Goal: Use online tool/utility: Utilize a website feature to perform a specific function

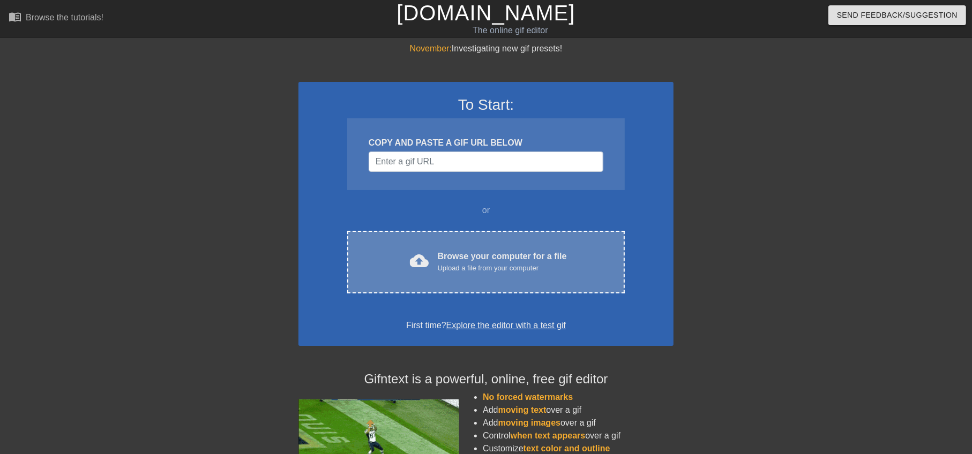
click at [445, 280] on div "cloud_upload Browse your computer for a file Upload a file from your computer C…" at bounding box center [485, 262] width 277 height 63
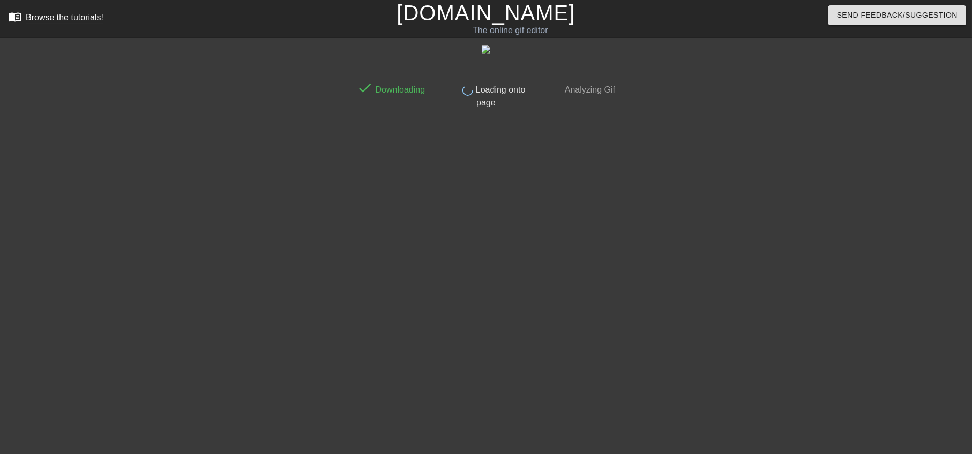
click at [80, 18] on div "Browse the tutorials!" at bounding box center [65, 17] width 78 height 9
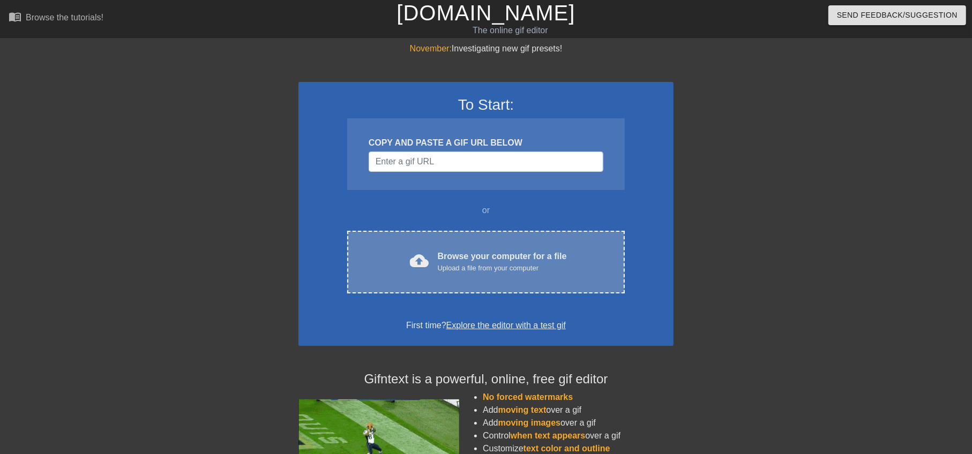
click at [409, 251] on div "cloud_upload" at bounding box center [418, 262] width 24 height 23
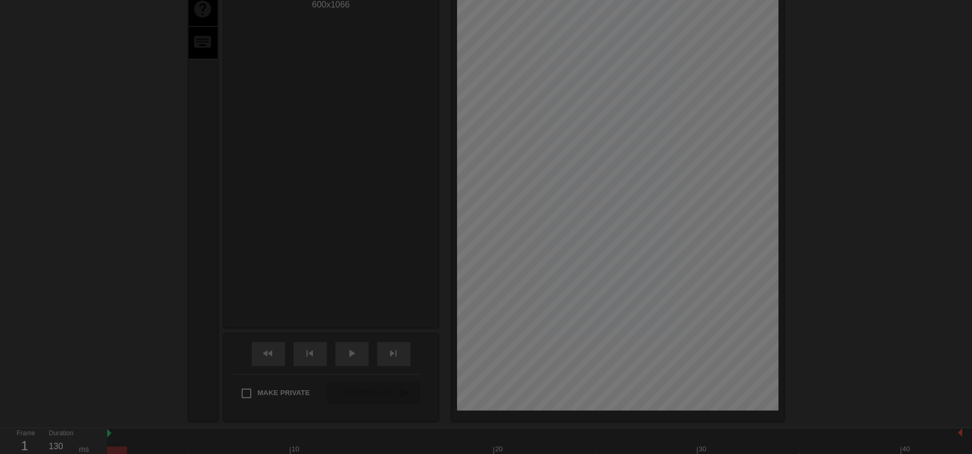
scroll to position [26, 0]
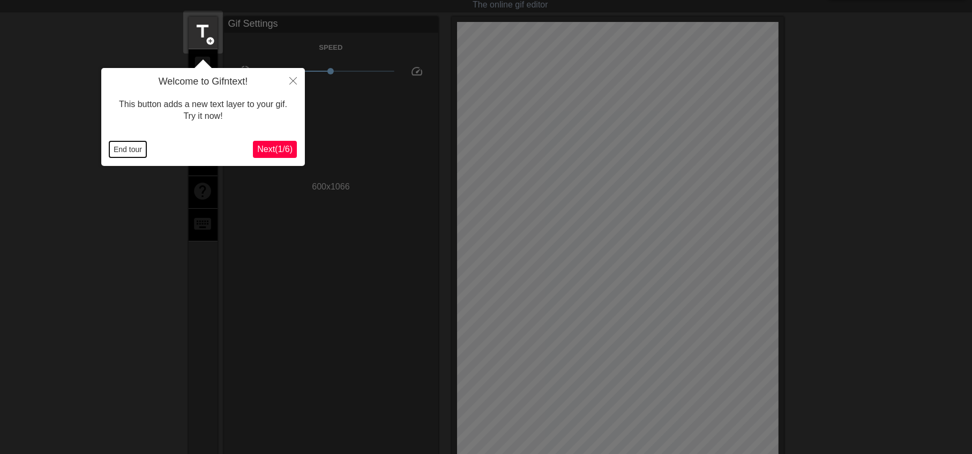
click at [121, 146] on button "End tour" at bounding box center [127, 149] width 37 height 16
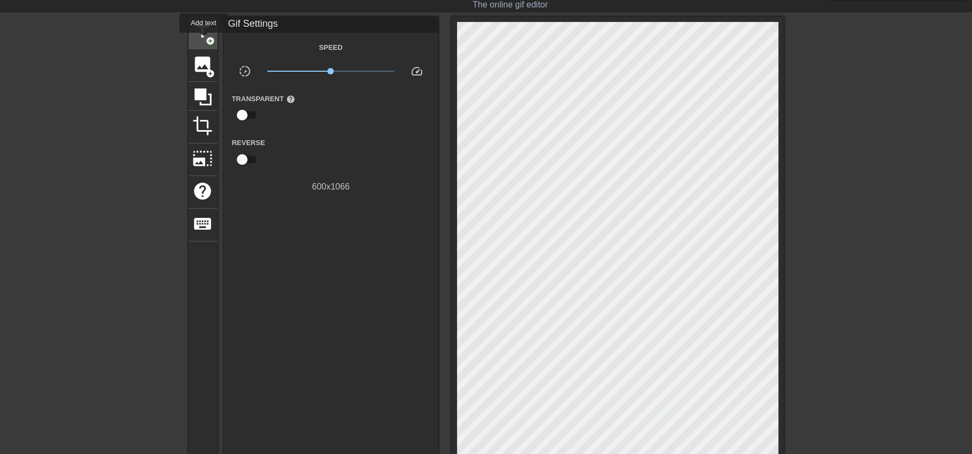
click at [204, 36] on span "title" at bounding box center [203, 31] width 20 height 20
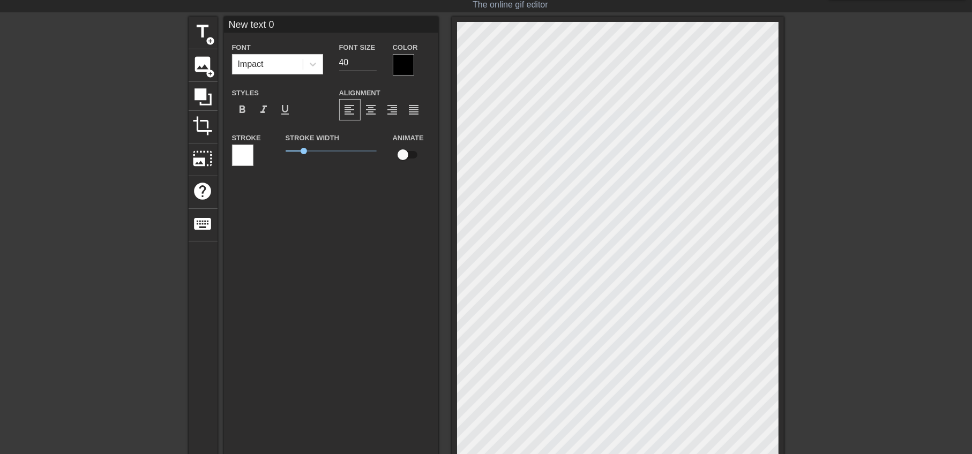
click at [402, 65] on div at bounding box center [403, 64] width 21 height 21
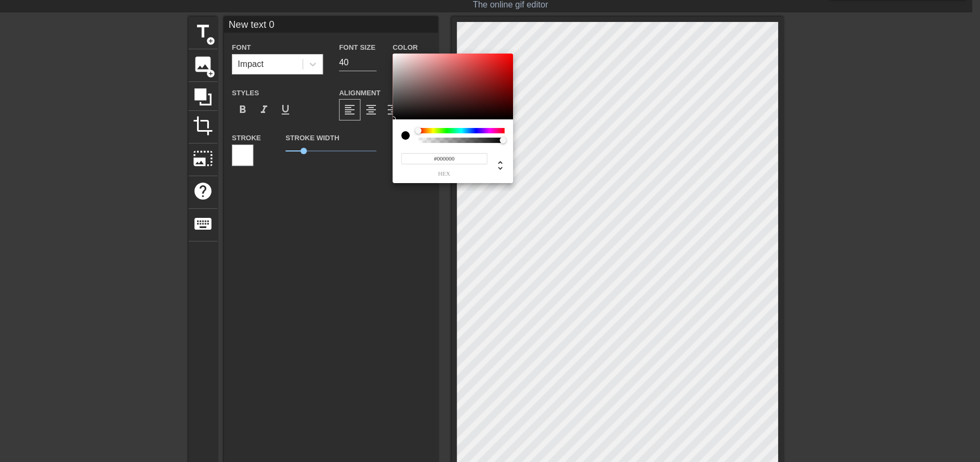
type input "#F10A0A"
click at [508, 57] on div at bounding box center [453, 87] width 121 height 66
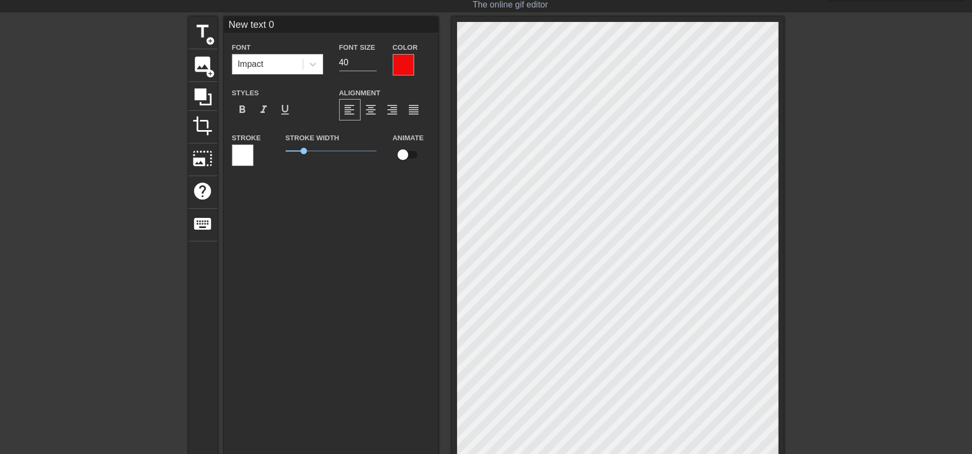
paste textarea "https://www.google.com/search?q=%E5%8C%86%E5%8C%86%E5%BF%99%E5%BF%99%E6%B8%B8%E…"
type input "https://www.google.com/search?q=%E5%8C%86%E5%8C%86%E5%BF%99%E5%BF%99%E6%B8%B8%E…"
type textarea "https://www.google.com/search?q=%E5%8C%86%E5%8C%86%E5%BF%99%E5%BF%99%E6%B8%B8%E…"
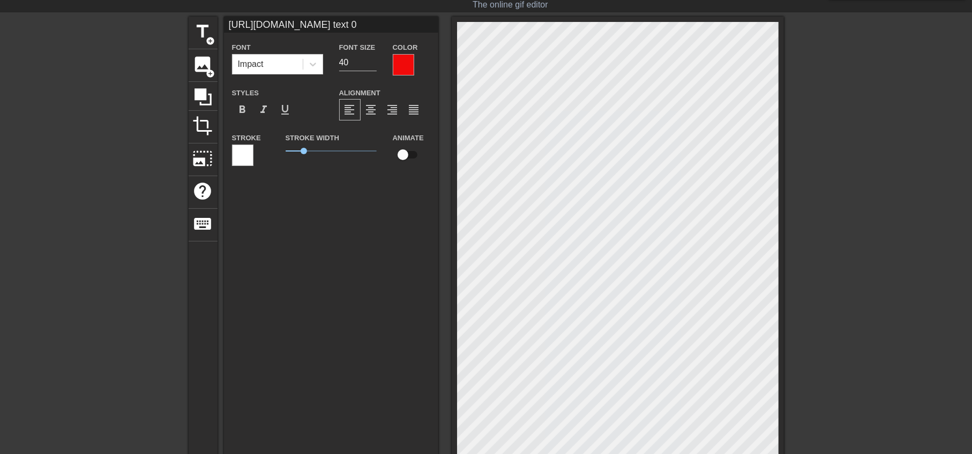
type input "https://www.google.com/search?-8#:~:text=%E4%B8%96%E5%A0%85%2D%E6%B2%92%E5%87%B…"
type textarea "https://www.google.com/search?-8#:~:text=%E4%B8%96%E5%A0%85%2D%E6%B2%92%E5%87%B…"
paste textarea "本來應該從從容容游刃有餘現在是匆匆忙忙連滾帶爬"
type input "本來應該從從容容游刃有餘現在是匆匆忙忙連滾帶爬"
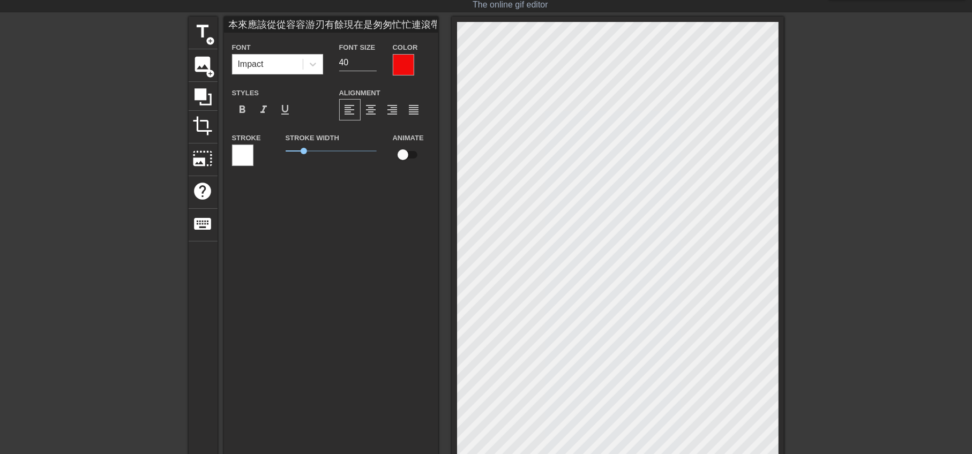
scroll to position [1, 12]
type textarea "本來應該從從容容游刃有餘現在是匆匆忙忙連滾帶爬"
click at [372, 65] on input "39" at bounding box center [357, 62] width 37 height 17
click at [372, 65] on input "38" at bounding box center [357, 62] width 37 height 17
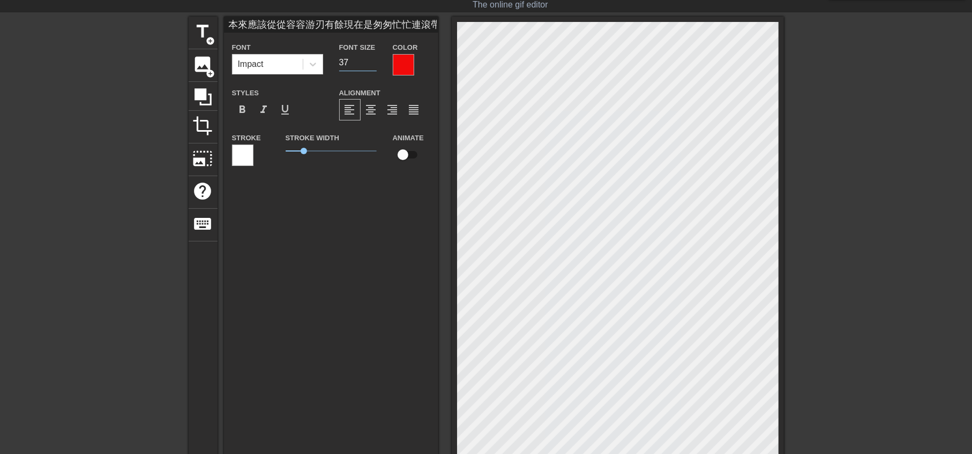
click at [372, 65] on input "37" at bounding box center [357, 62] width 37 height 17
click at [372, 65] on input "36" at bounding box center [357, 62] width 37 height 17
click at [372, 65] on input "35" at bounding box center [357, 62] width 37 height 17
click at [372, 65] on input "34" at bounding box center [357, 62] width 37 height 17
click at [372, 65] on input "33" at bounding box center [357, 62] width 37 height 17
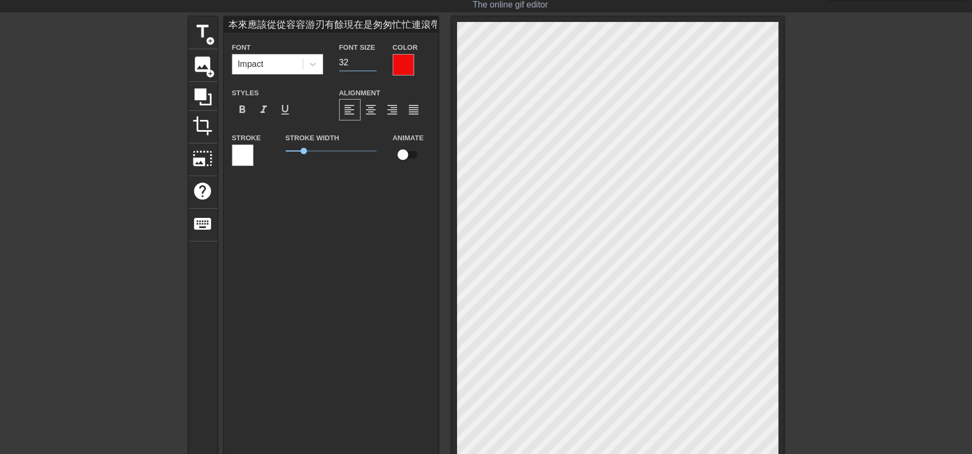
click at [372, 65] on input "32" at bounding box center [357, 62] width 37 height 17
click at [372, 65] on input "31" at bounding box center [357, 62] width 37 height 17
click at [372, 65] on input "30" at bounding box center [357, 62] width 37 height 17
click at [372, 65] on input "29" at bounding box center [357, 62] width 37 height 17
click at [372, 65] on input "28" at bounding box center [357, 62] width 37 height 17
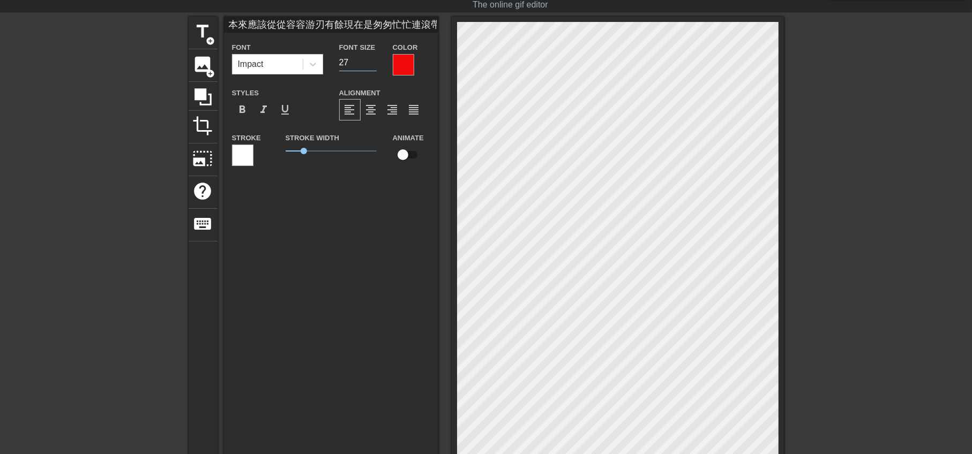
click at [372, 65] on input "27" at bounding box center [357, 62] width 37 height 17
click at [372, 65] on input "26" at bounding box center [357, 62] width 37 height 17
type input "25"
click at [372, 65] on input "25" at bounding box center [357, 62] width 37 height 17
click at [244, 108] on span "format_bold" at bounding box center [242, 109] width 13 height 13
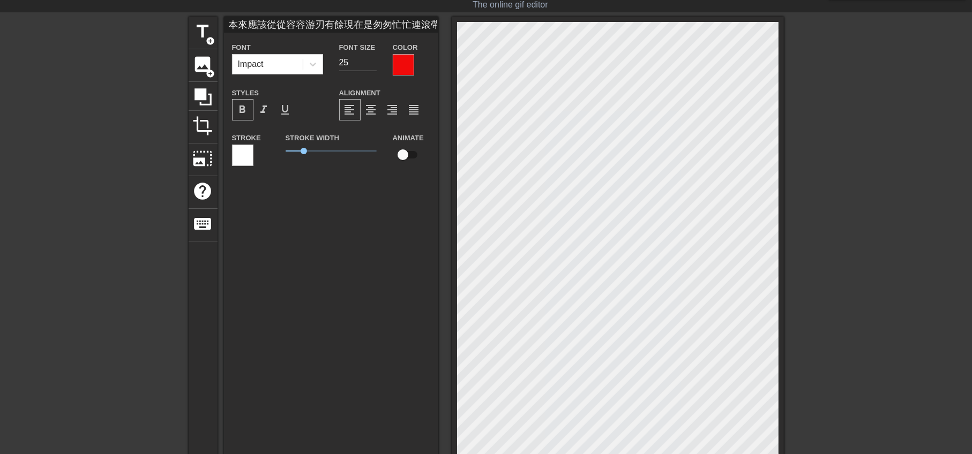
type input "本來應該從從容容游刃有餘現在是匆匆忙忙連滾帶爬"
type textarea "本來應該從從容容游刃有餘 現在是匆匆忙忙連滾帶爬"
type input "本來應該從從容容游刃有餘現在是匆匆忙忙連滾帶爬"
type input "26"
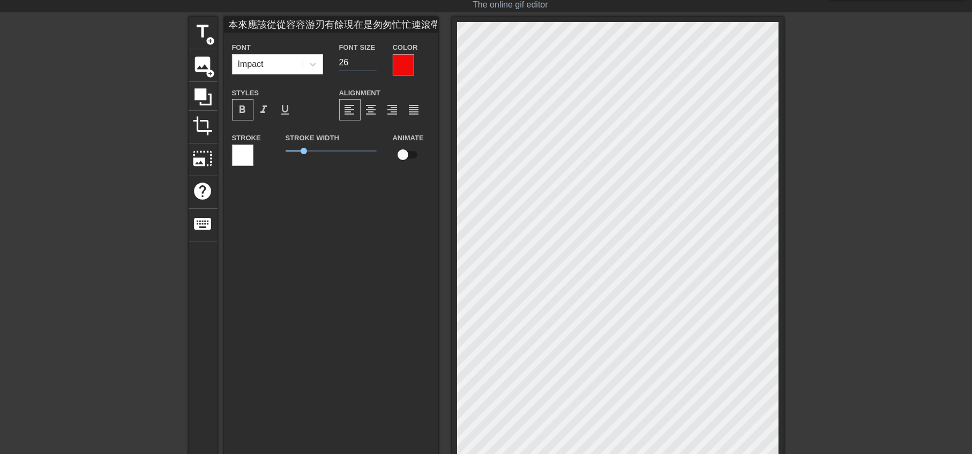
click at [374, 57] on input "26" at bounding box center [357, 62] width 37 height 17
type input "本來應該從從容容游刃有餘現在是匆匆忙忙連滾帶爬"
type input "27"
click at [374, 57] on input "27" at bounding box center [357, 62] width 37 height 17
type input "本來應該從從容容游刃有餘現在是匆匆忙忙連滾帶爬"
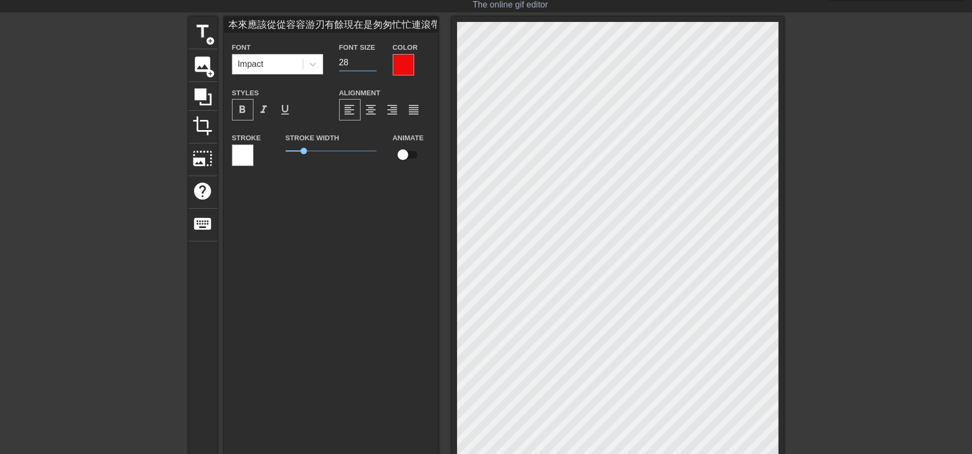
type input "28"
click at [374, 57] on input "28" at bounding box center [357, 62] width 37 height 17
type input "本來應該從從容容游刃有餘現在是匆匆忙忙連滾帶爬"
type input "29"
click at [374, 57] on input "29" at bounding box center [357, 62] width 37 height 17
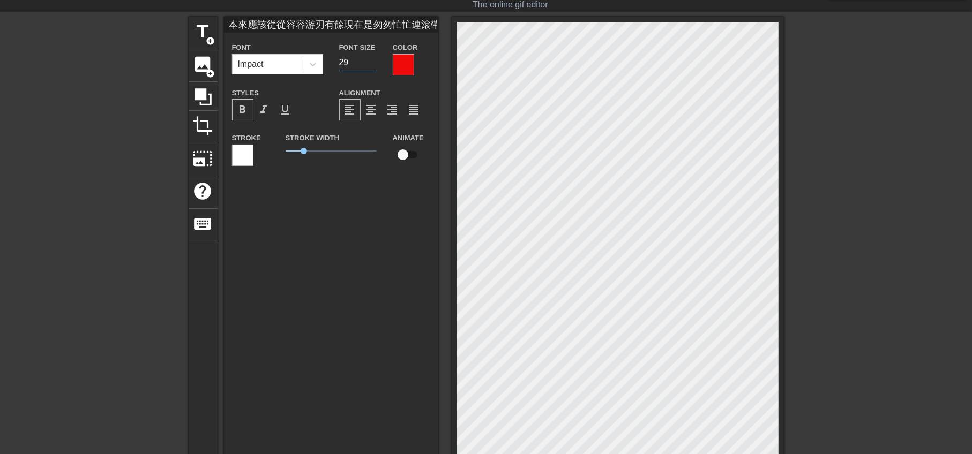
type input "本來應該從從容容游刃有餘現在是匆匆忙忙連滾帶爬"
type input "30"
click at [374, 57] on input "30" at bounding box center [357, 62] width 37 height 17
type input "本來應該從從容容游刃有餘現在是匆匆忙忙連滾帶爬"
type input "31"
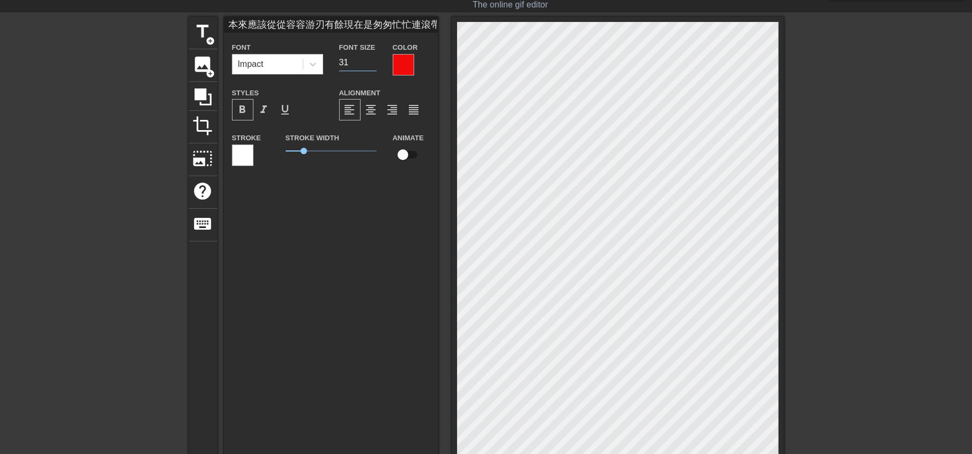
click at [374, 57] on input "31" at bounding box center [357, 62] width 37 height 17
type input "本來應該從從容容游刃有餘現在是匆匆忙忙連滾帶爬"
type input "32"
click at [374, 57] on input "32" at bounding box center [357, 62] width 37 height 17
type input "本來應該從從容容游刃有餘現在是匆匆忙忙連滾帶爬"
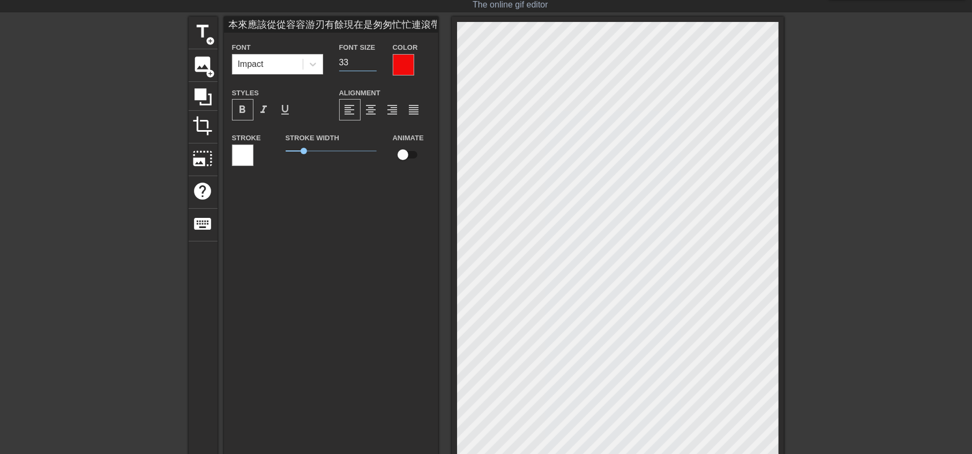
type input "33"
click at [374, 57] on input "33" at bounding box center [357, 62] width 37 height 17
type input "本來應該從從容容游刃有餘現在是匆匆忙忙連滾帶爬"
type input "34"
click at [374, 57] on input "34" at bounding box center [357, 62] width 37 height 17
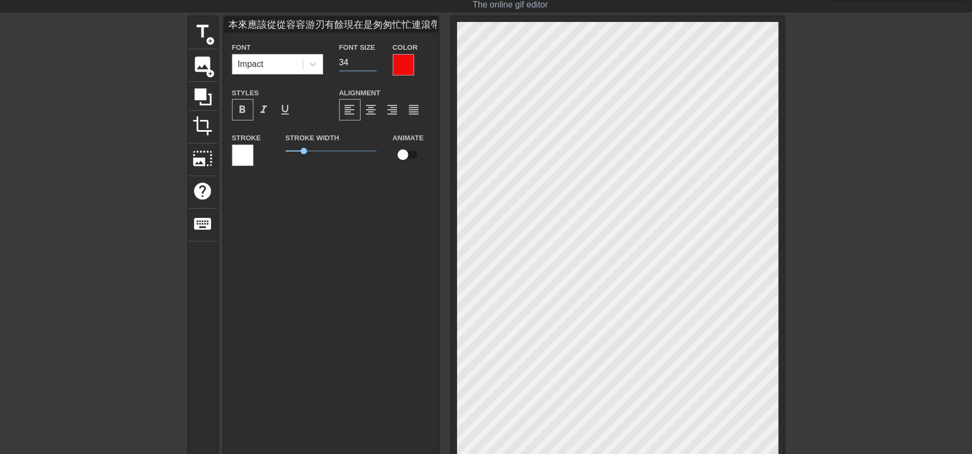
type input "本來應該從從容容游刃有餘現在是匆匆忙忙連滾帶爬"
type input "35"
click at [374, 57] on input "35" at bounding box center [357, 62] width 37 height 17
type input "本來應該從從容容游刃有餘現在是匆匆忙忙連滾帶爬"
type input "36"
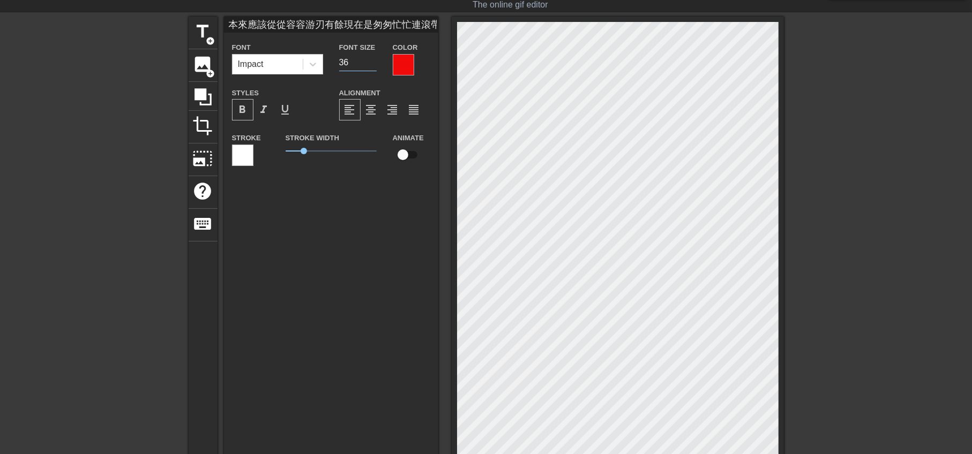
click at [374, 57] on input "36" at bounding box center [357, 62] width 37 height 17
type input "本來應該從從容容游刃有餘現在是匆匆忙忙連滾帶爬"
type input "37"
click at [374, 57] on input "37" at bounding box center [357, 62] width 37 height 17
type input "本來應該從從容容游刃有餘現在是匆匆忙忙連滾帶爬"
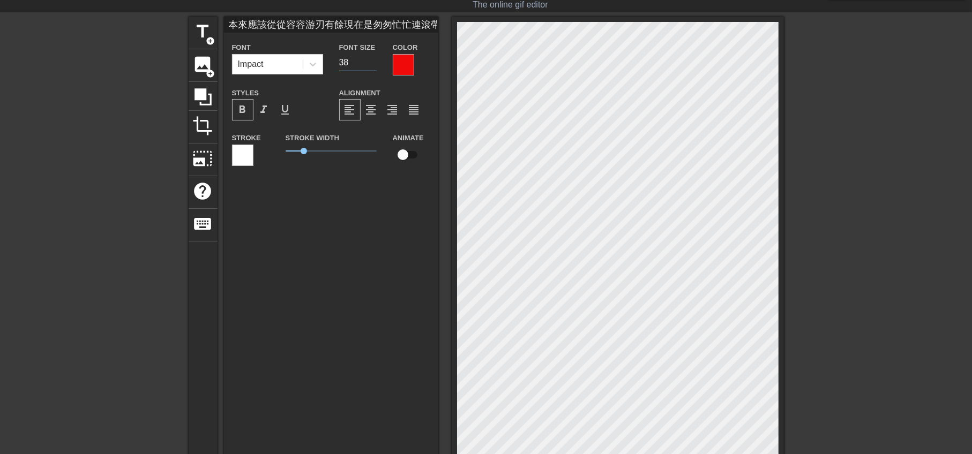
type input "38"
click at [374, 57] on input "38" at bounding box center [357, 62] width 37 height 17
type input "本來應該從從容容游刃有餘現在是匆匆忙忙連滾帶爬"
type input "39"
click at [374, 57] on input "39" at bounding box center [357, 62] width 37 height 17
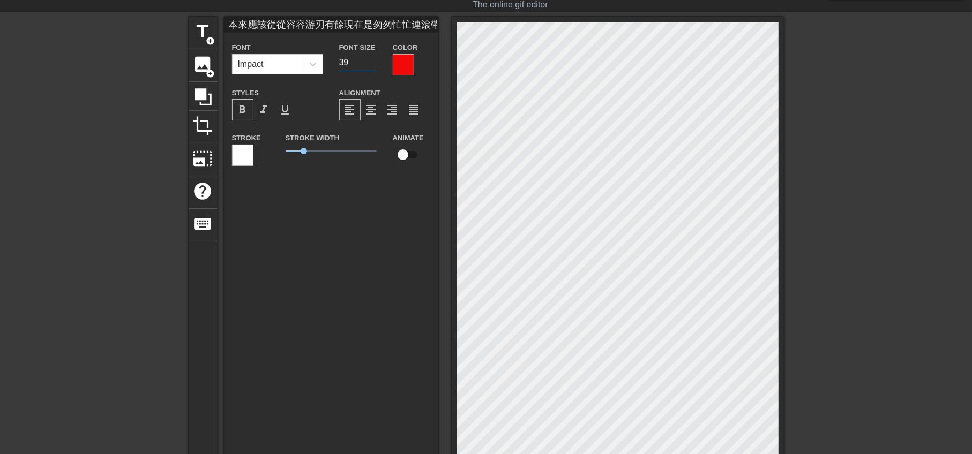
type input "本來應該從從容容游刃有餘現在是匆匆忙忙連滾帶爬"
type input "40"
click at [374, 57] on input "40" at bounding box center [357, 62] width 37 height 17
type input "本來應該從從容容游刃有餘現在是匆匆忙忙連滾帶爬"
type input "41"
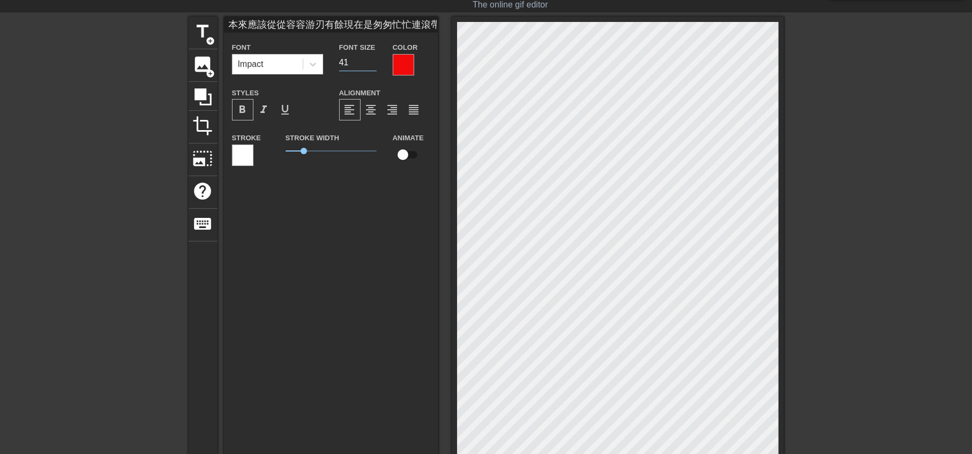
click at [374, 57] on input "41" at bounding box center [357, 62] width 37 height 17
type input "本來應該從從容容游刃有餘現在是匆匆忙忙連滾帶爬"
type input "42"
click at [374, 57] on input "42" at bounding box center [357, 62] width 37 height 17
type input "本來應該從從容容游刃有餘現在是匆匆忙忙連滾帶爬"
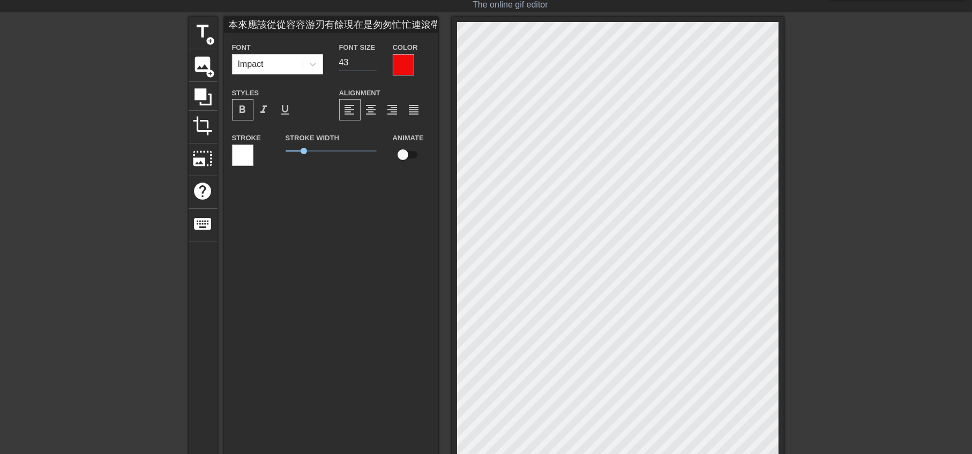
type input "43"
click at [374, 57] on input "43" at bounding box center [357, 62] width 37 height 17
click at [311, 64] on icon at bounding box center [313, 65] width 6 height 4
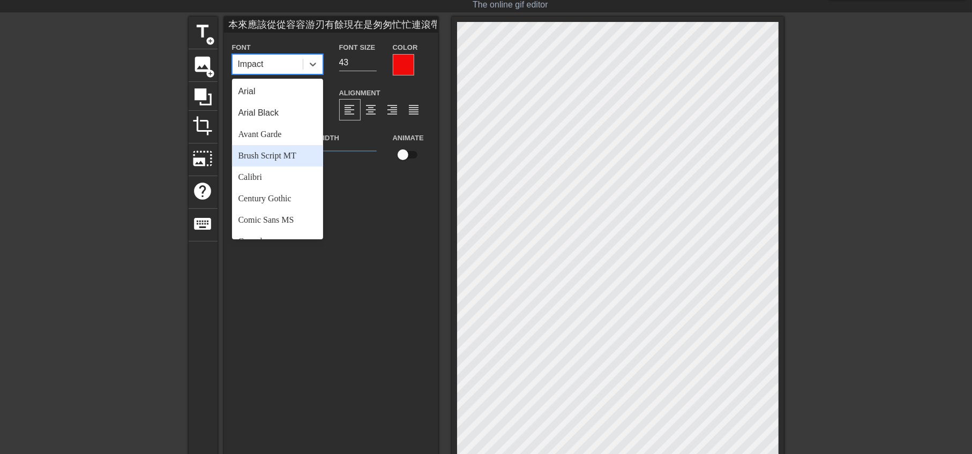
click at [293, 159] on div "Brush Script MT" at bounding box center [277, 155] width 91 height 21
click at [309, 59] on icon at bounding box center [312, 64] width 11 height 11
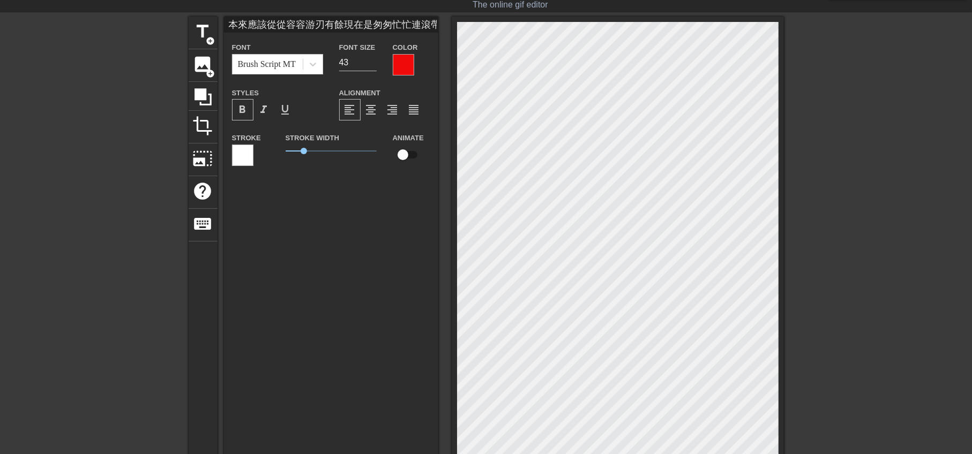
scroll to position [1, 2]
type input "本來應該從從容容游刃有餘現在是匆匆忙忙連滾帶爬"
type input "44"
click at [372, 58] on input "44" at bounding box center [357, 62] width 37 height 17
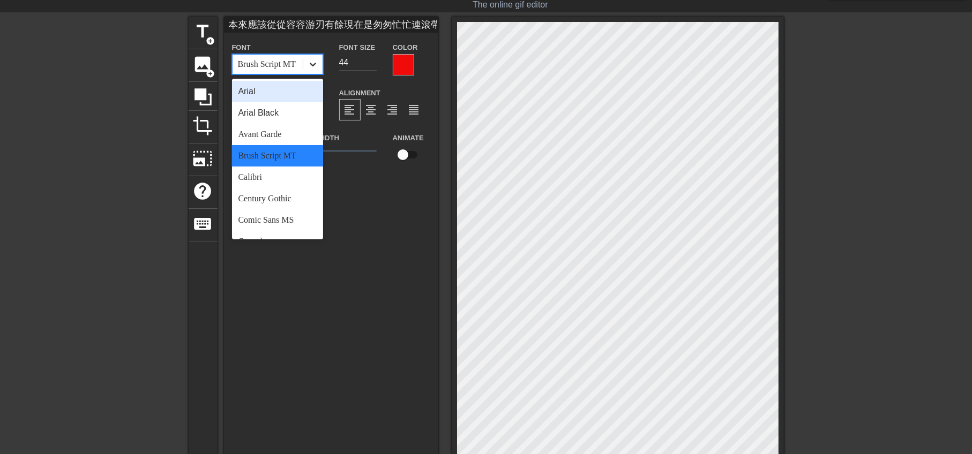
click at [313, 59] on icon at bounding box center [312, 64] width 11 height 11
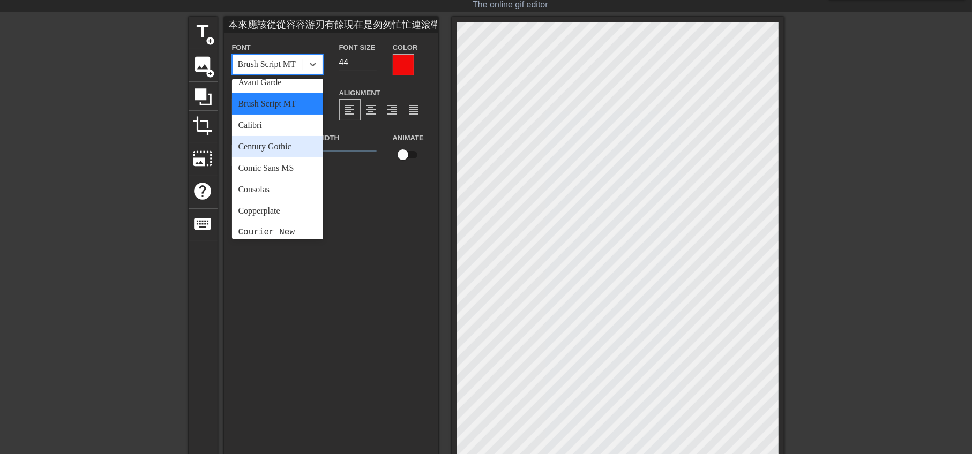
scroll to position [52, 0]
click at [269, 147] on div "Century Gothic" at bounding box center [277, 146] width 91 height 21
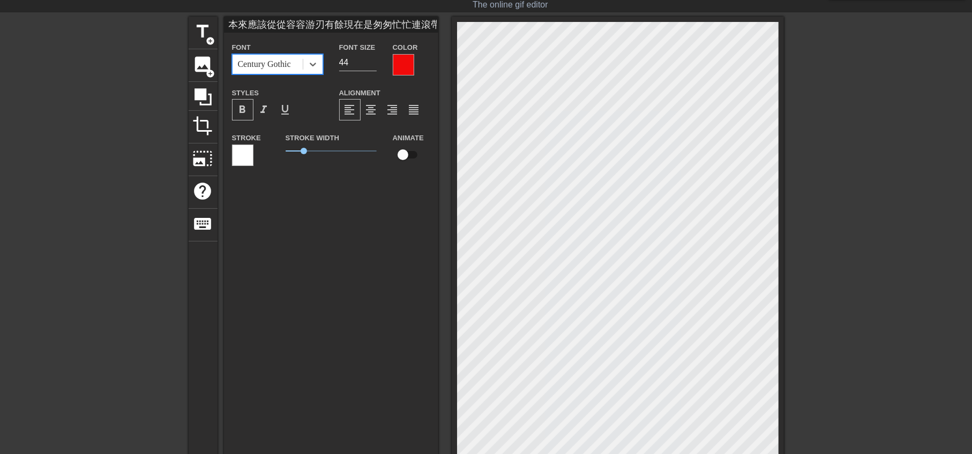
scroll to position [26, 0]
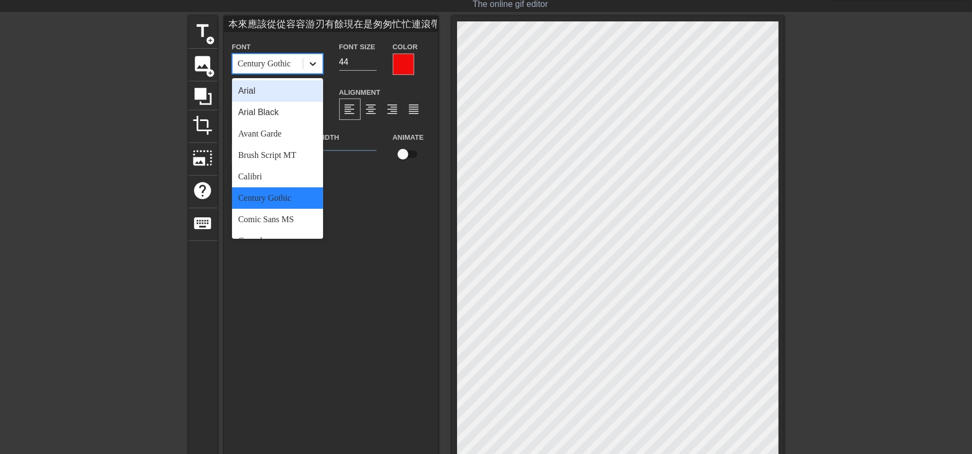
click at [313, 63] on icon at bounding box center [312, 63] width 11 height 11
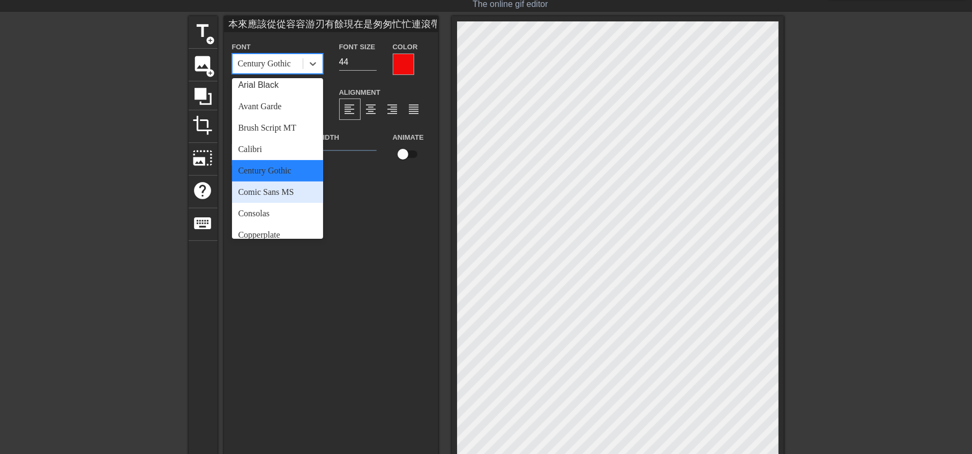
scroll to position [33, 0]
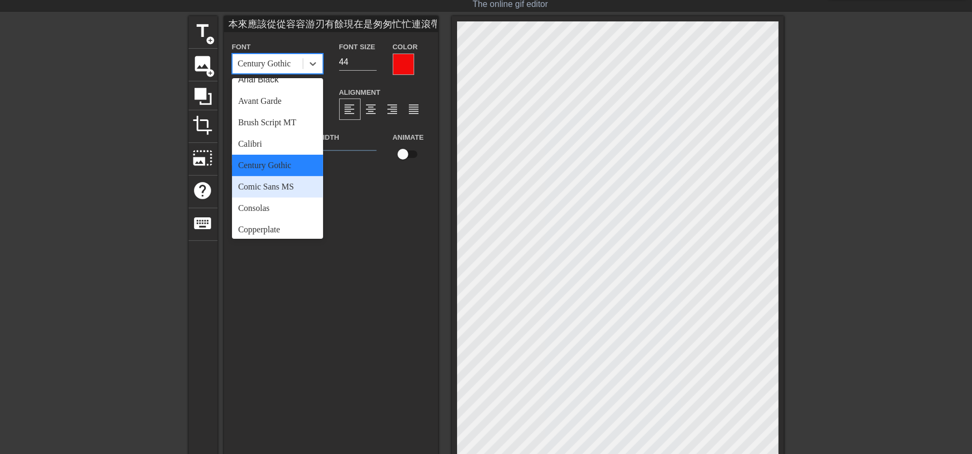
click at [281, 193] on div "Comic Sans MS" at bounding box center [277, 186] width 91 height 21
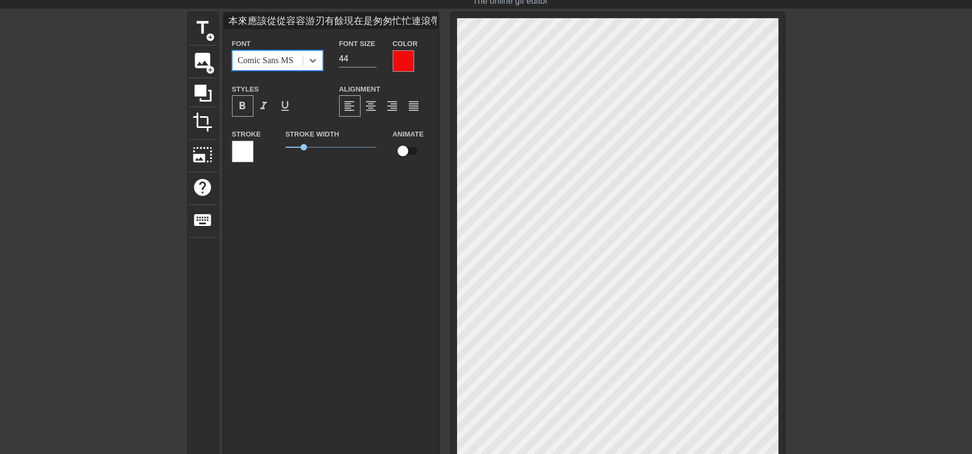
scroll to position [30, 0]
click at [406, 62] on div at bounding box center [403, 60] width 21 height 21
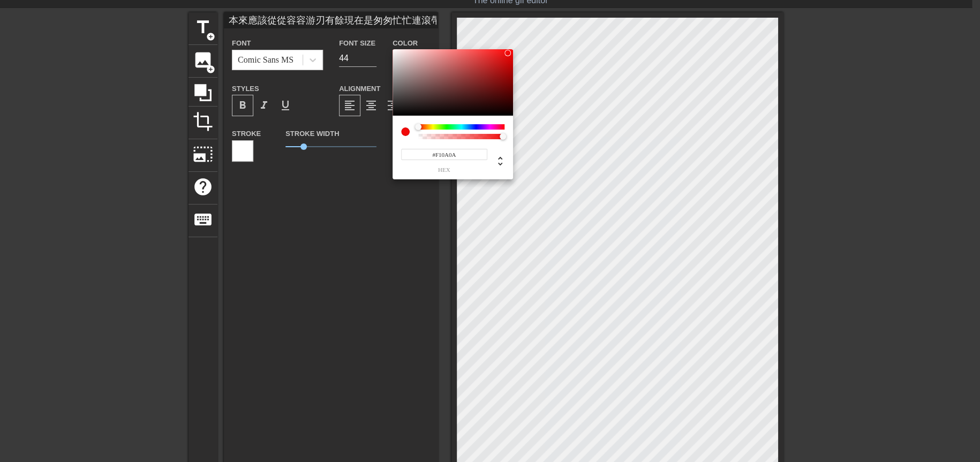
type input "本來應該從從容容游刃有餘現在是匆匆忙忙連滾帶爬"
type input "#DF0C0C"
click at [507, 58] on div at bounding box center [453, 82] width 121 height 66
type input "本來應該從從容容游刃有餘現在是匆匆忙忙連滾帶爬"
type input "#F30D0D"
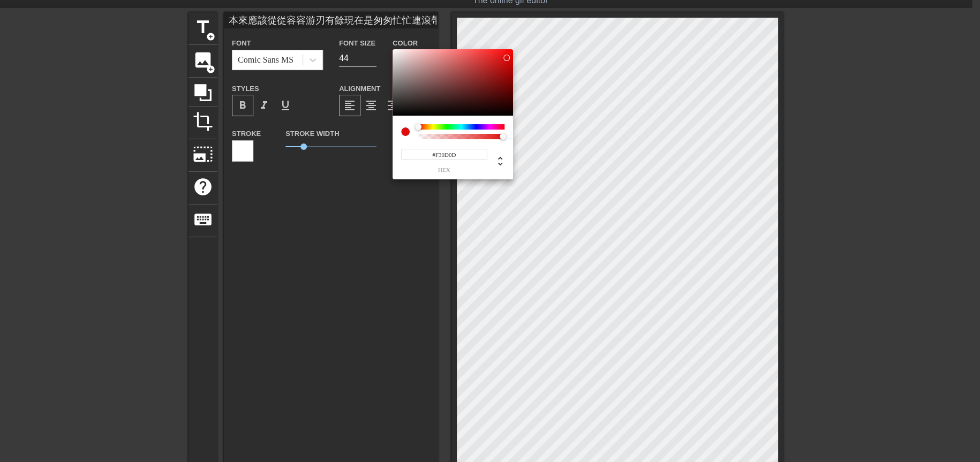
click at [507, 52] on div at bounding box center [453, 82] width 121 height 66
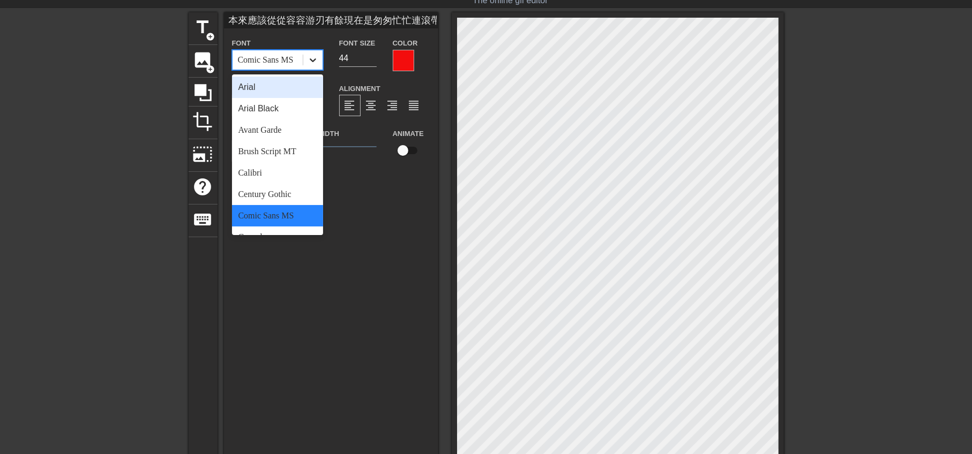
click at [312, 55] on icon at bounding box center [312, 60] width 11 height 11
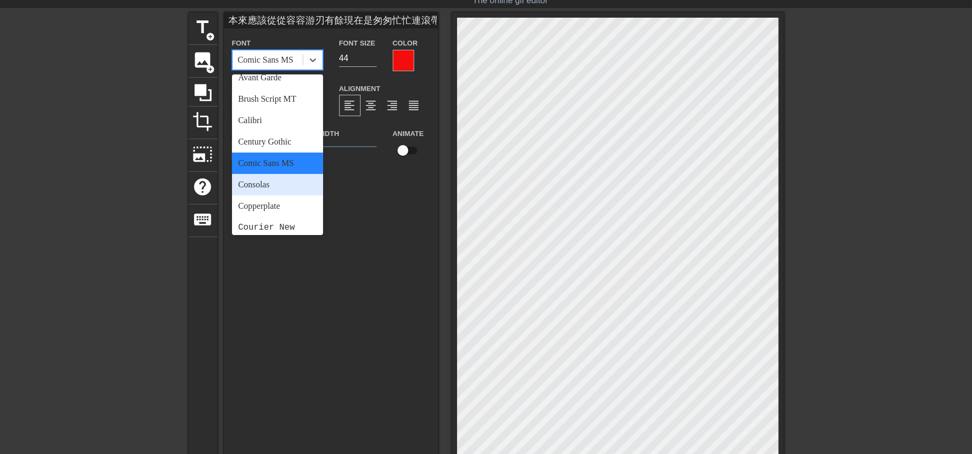
scroll to position [53, 0]
click at [275, 185] on div "Consolas" at bounding box center [277, 184] width 91 height 21
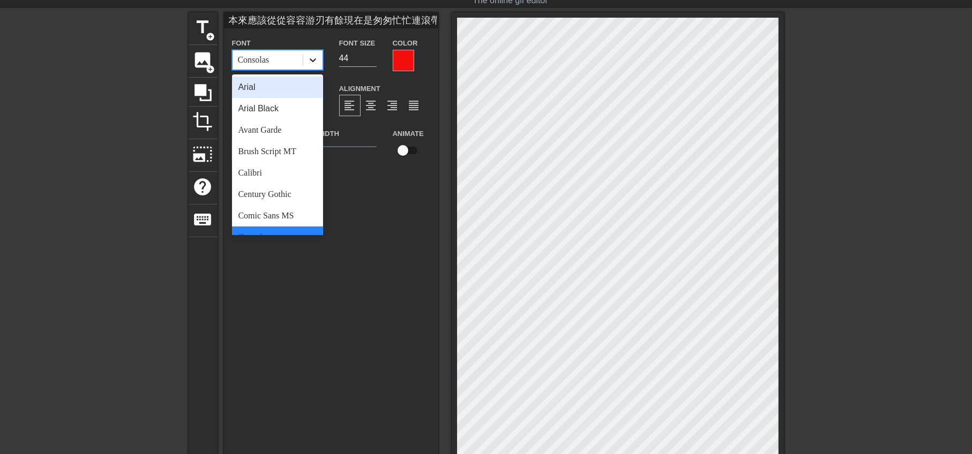
click at [316, 58] on icon at bounding box center [312, 60] width 11 height 11
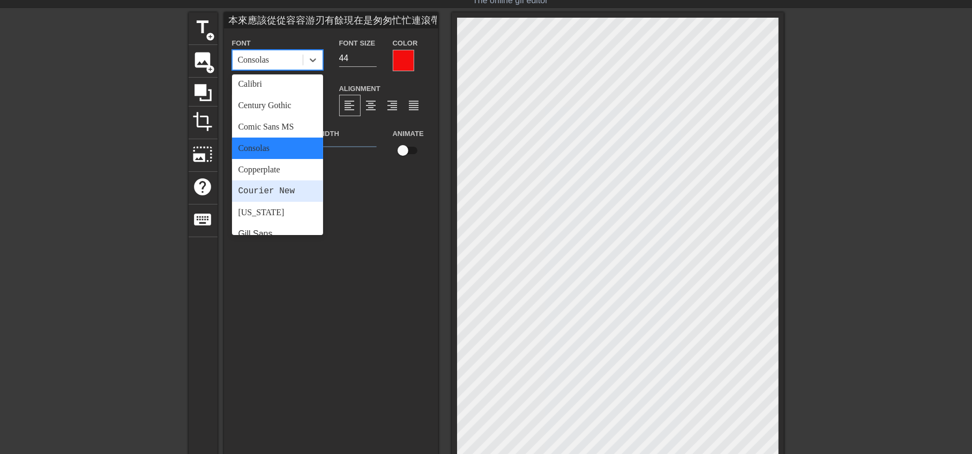
scroll to position [92, 0]
click at [267, 181] on div "Courier New" at bounding box center [277, 188] width 91 height 21
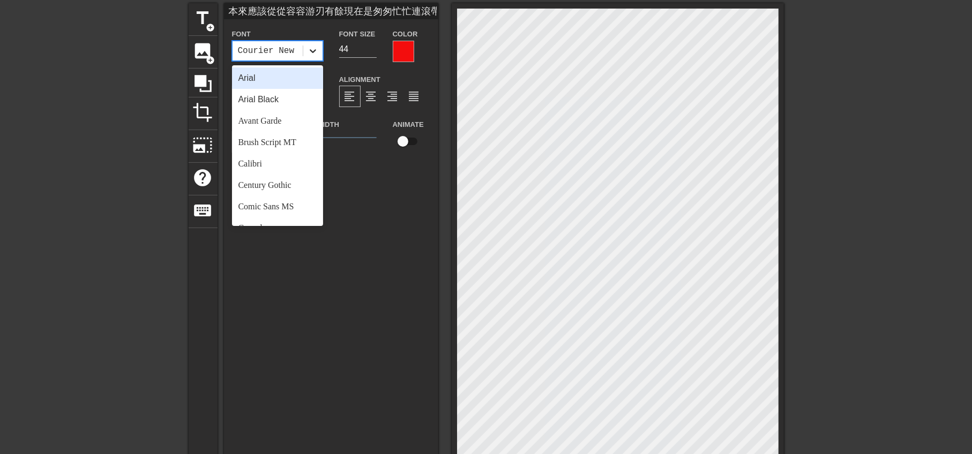
click at [311, 52] on icon at bounding box center [312, 51] width 11 height 11
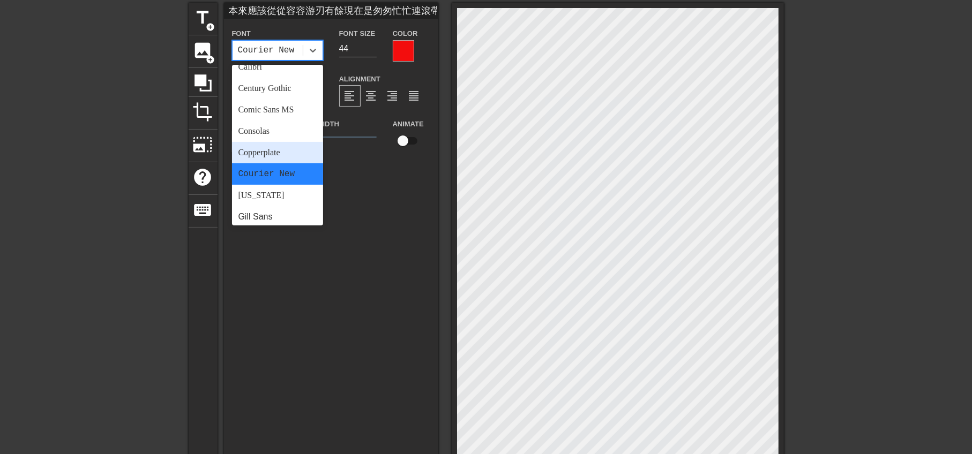
scroll to position [100, 0]
click at [259, 150] on div "Copperplate" at bounding box center [277, 149] width 91 height 21
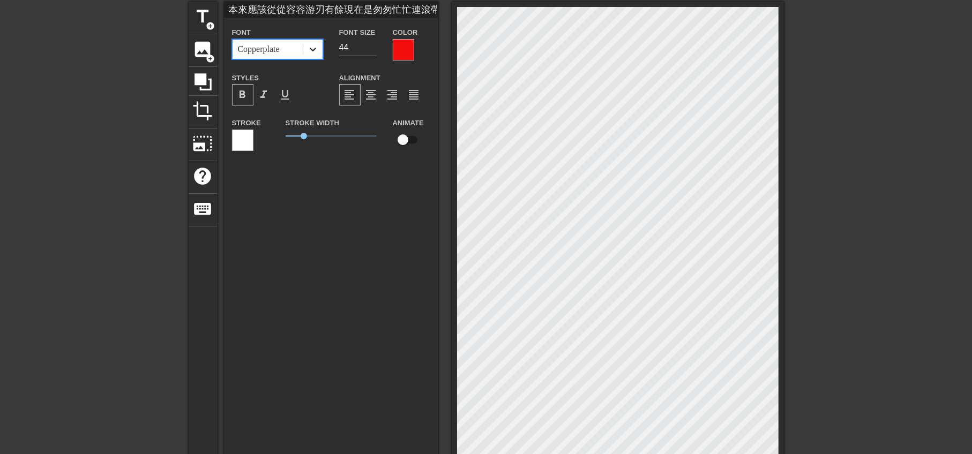
scroll to position [41, 0]
click at [311, 46] on icon at bounding box center [312, 48] width 11 height 11
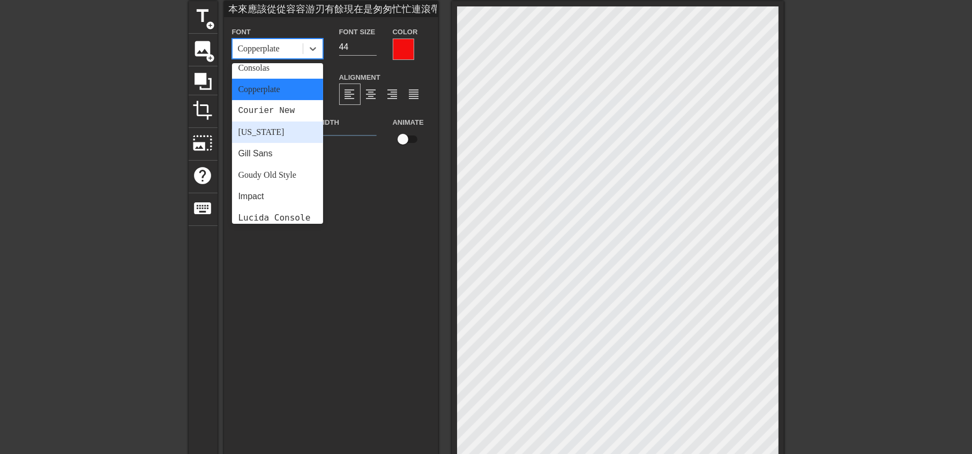
scroll to position [159, 0]
click at [267, 132] on div "Georgia" at bounding box center [277, 131] width 91 height 21
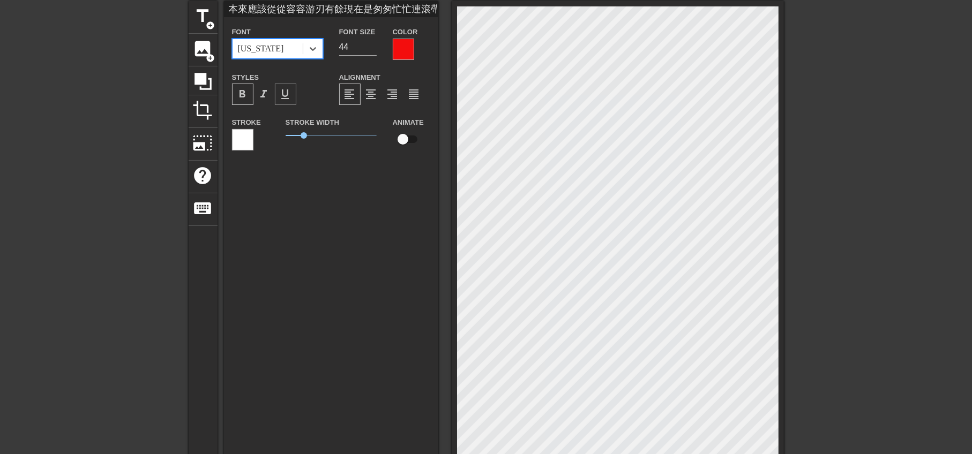
scroll to position [42, 0]
click at [311, 43] on icon at bounding box center [312, 48] width 11 height 11
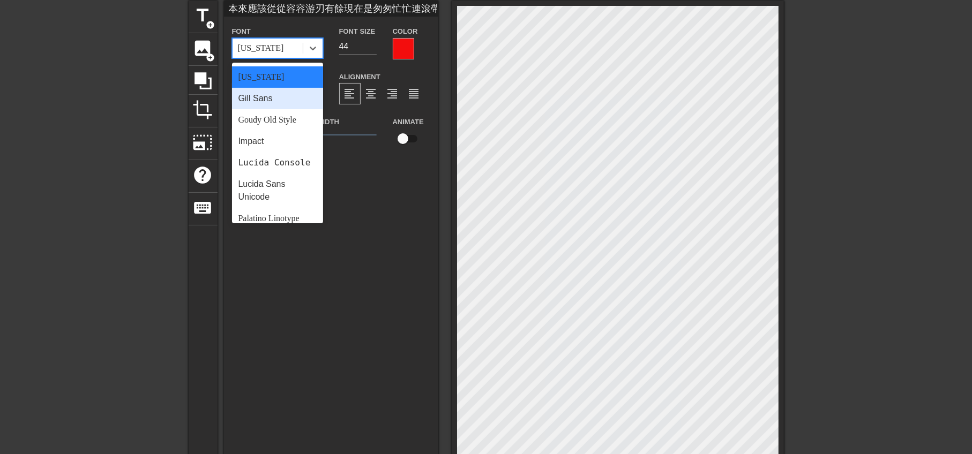
scroll to position [213, 0]
click at [269, 98] on div "Gill Sans" at bounding box center [277, 97] width 91 height 21
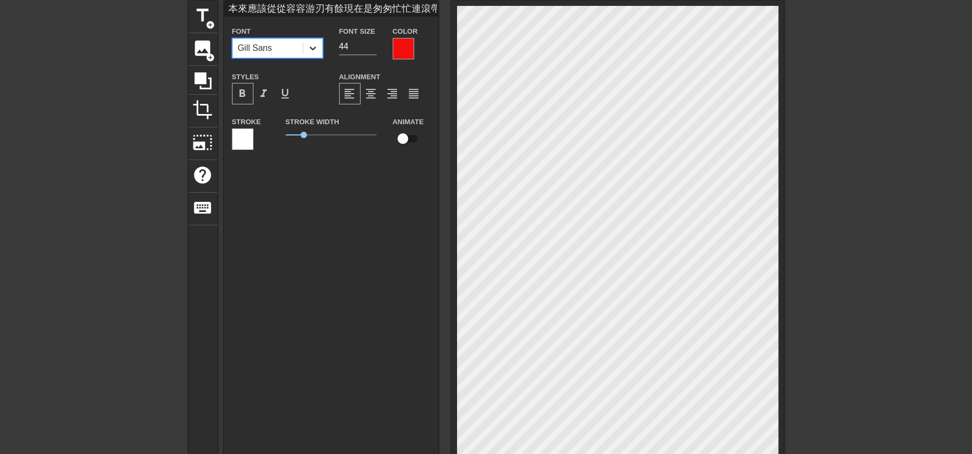
scroll to position [42, 0]
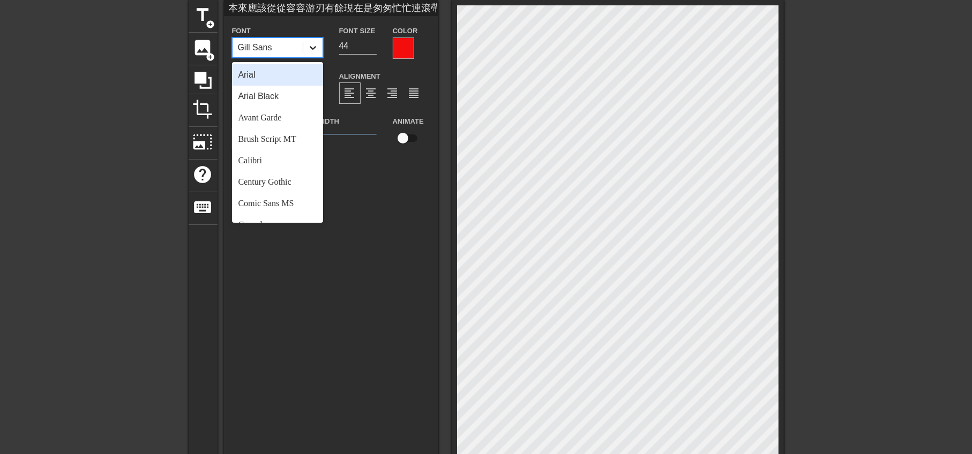
click at [311, 44] on icon at bounding box center [312, 47] width 11 height 11
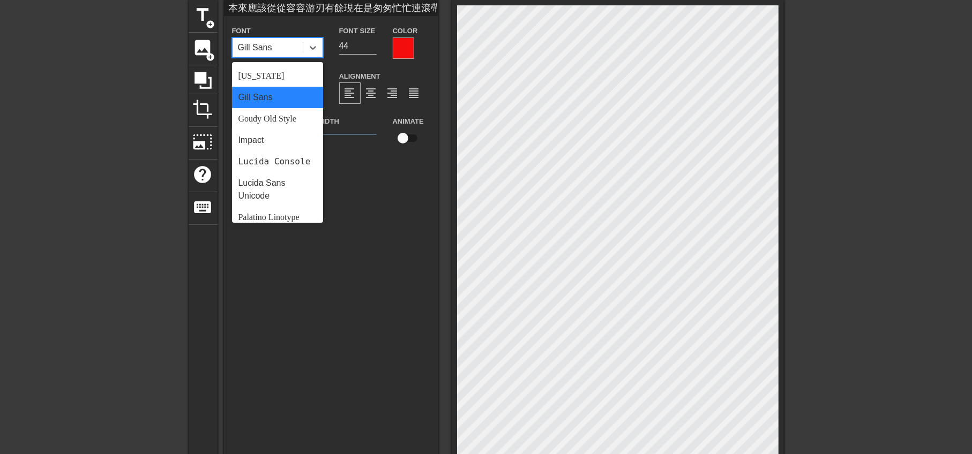
scroll to position [214, 0]
click at [279, 117] on div "Goudy Old Style" at bounding box center [277, 118] width 91 height 21
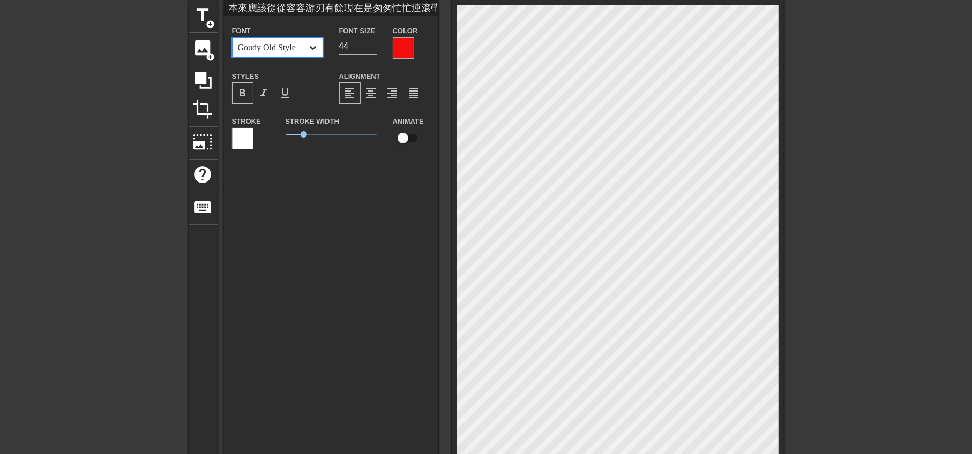
click at [311, 50] on icon at bounding box center [312, 47] width 11 height 11
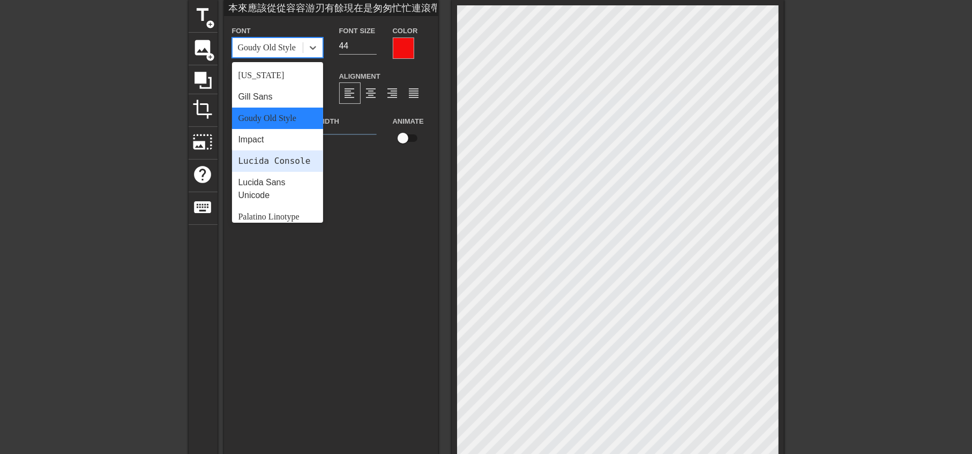
scroll to position [214, 0]
click at [267, 163] on div "Lucida Console" at bounding box center [277, 160] width 91 height 21
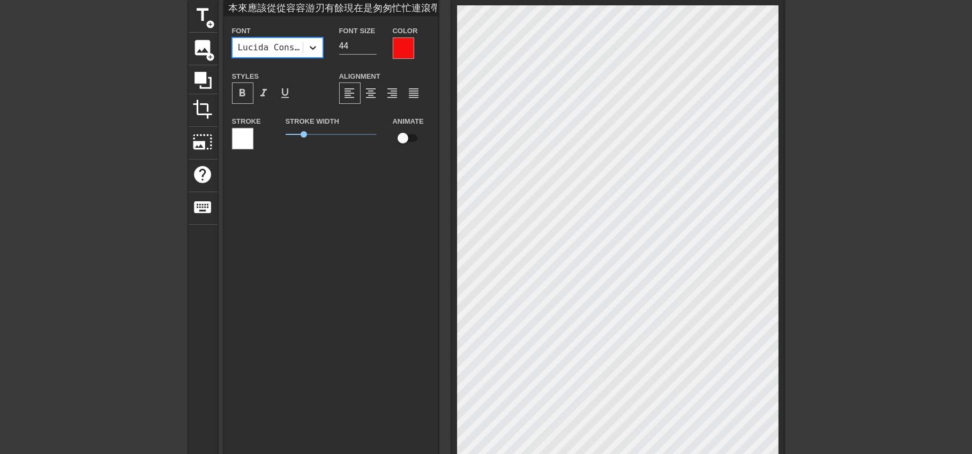
click at [315, 43] on icon at bounding box center [312, 47] width 11 height 11
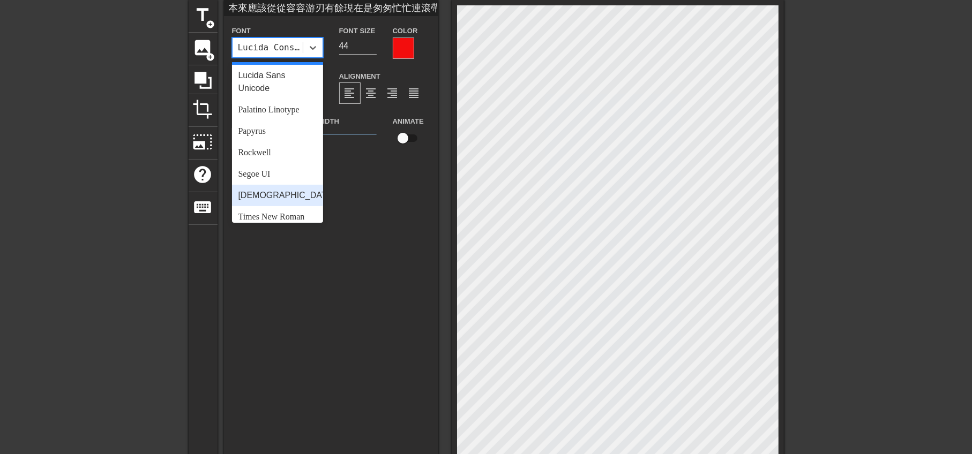
scroll to position [321, 0]
click at [266, 160] on div "Rockwell" at bounding box center [277, 151] width 91 height 21
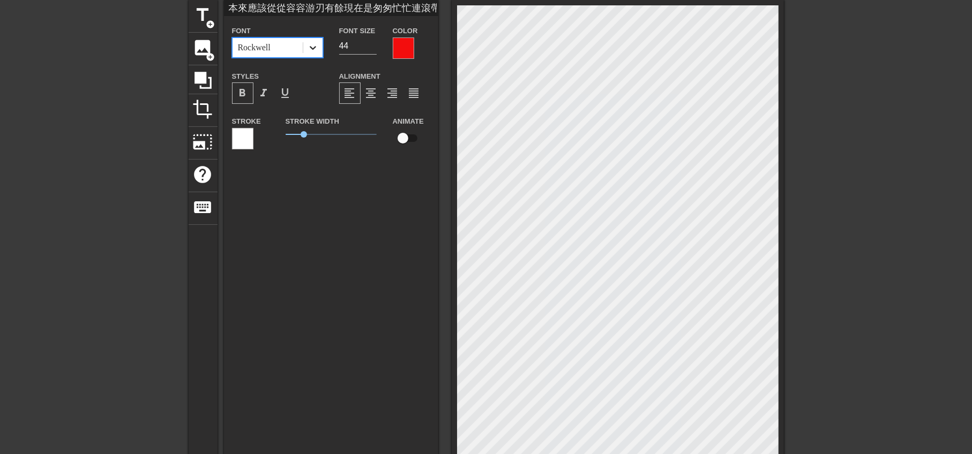
click at [319, 40] on div at bounding box center [312, 47] width 19 height 19
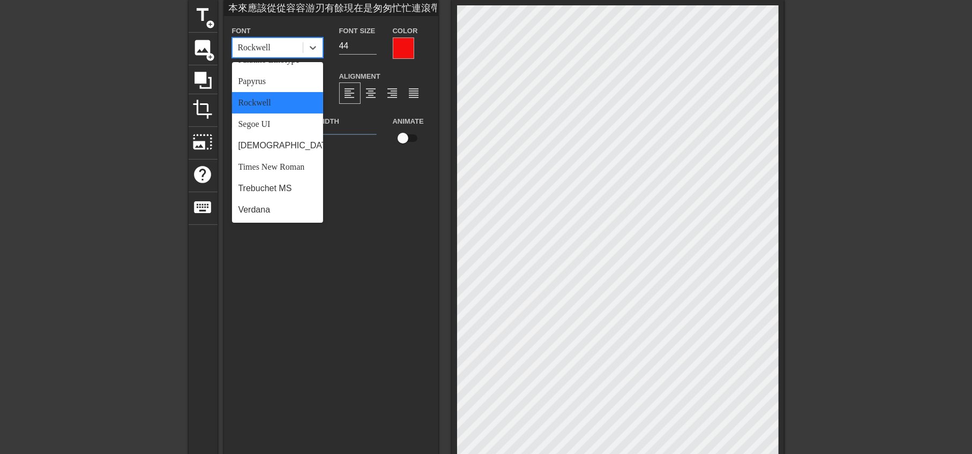
scroll to position [374, 0]
click at [279, 199] on div "Trebuchet MS" at bounding box center [277, 188] width 91 height 21
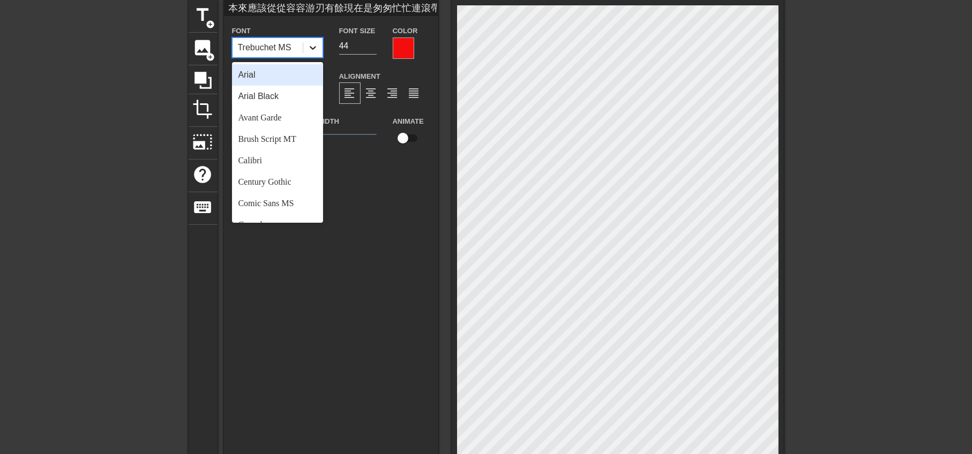
click at [313, 49] on icon at bounding box center [313, 48] width 6 height 4
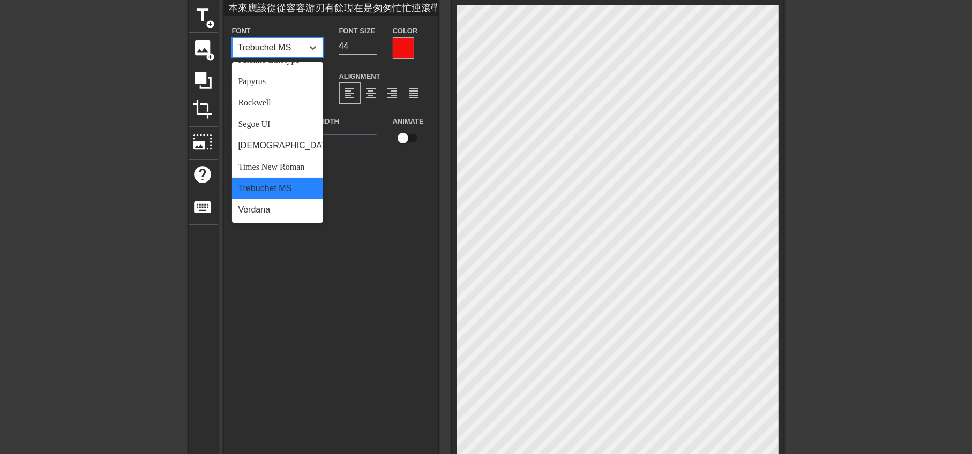
scroll to position [383, 0]
click at [279, 208] on div "Verdana" at bounding box center [277, 209] width 91 height 21
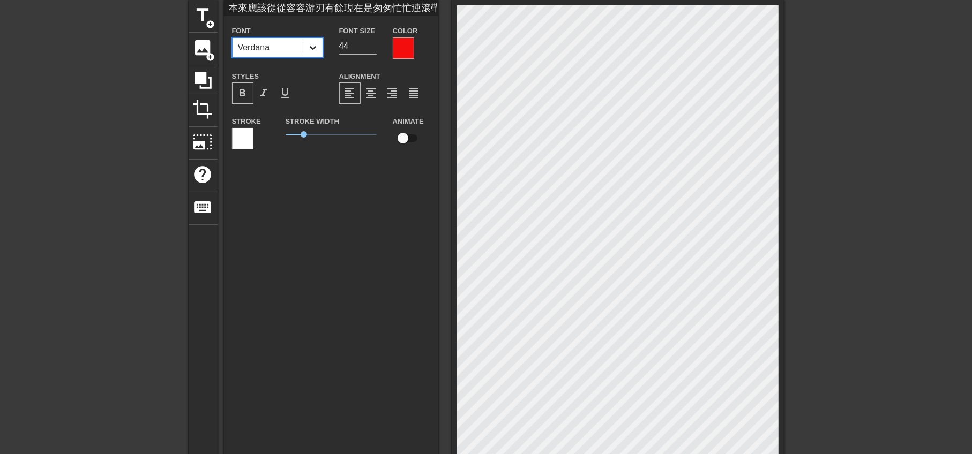
click at [313, 51] on icon at bounding box center [312, 47] width 11 height 11
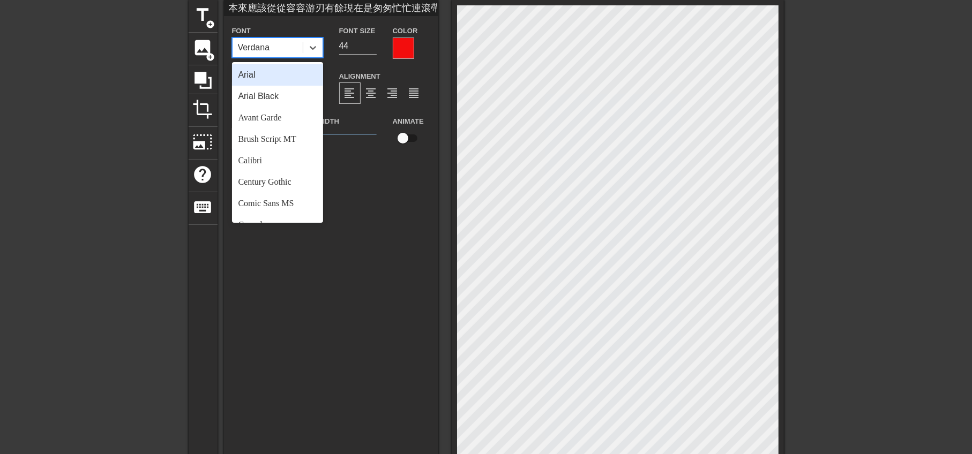
click at [265, 79] on div "Arial" at bounding box center [277, 74] width 91 height 21
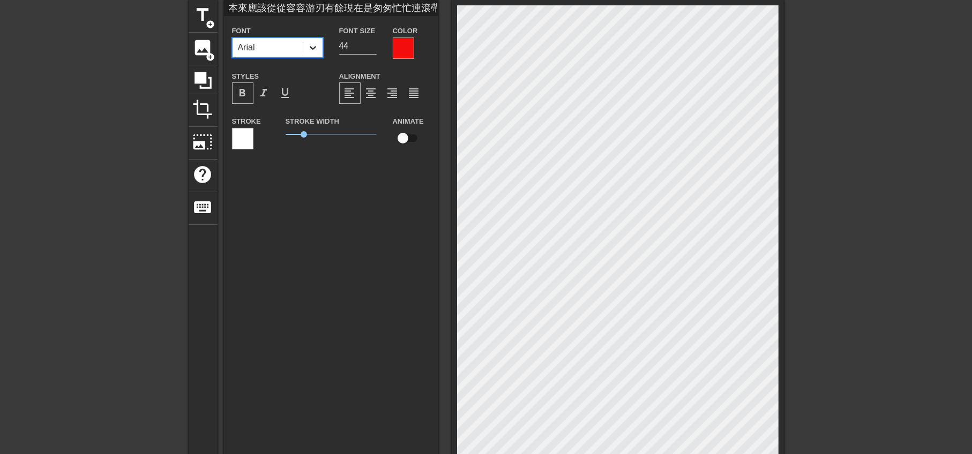
click at [311, 44] on icon at bounding box center [312, 47] width 11 height 11
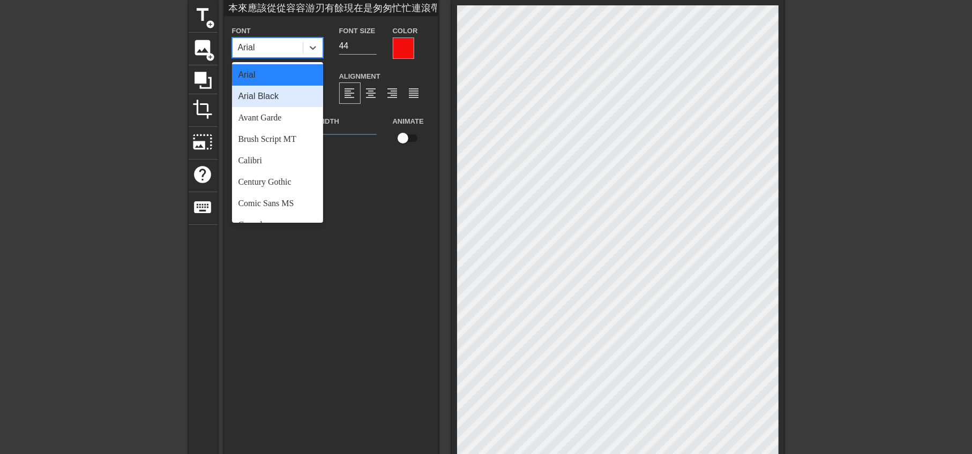
click at [265, 100] on div "Arial Black" at bounding box center [277, 96] width 91 height 21
type input "本來應該從從容容游刃有餘現在是匆匆忙忙連滾帶爬"
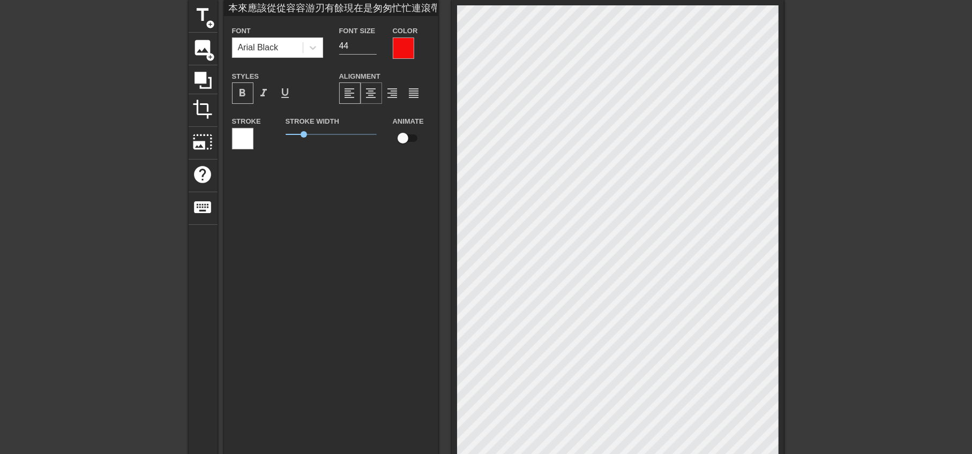
click at [370, 97] on span "format_align_center" at bounding box center [371, 93] width 13 height 13
click at [205, 114] on span "crop" at bounding box center [203, 109] width 20 height 20
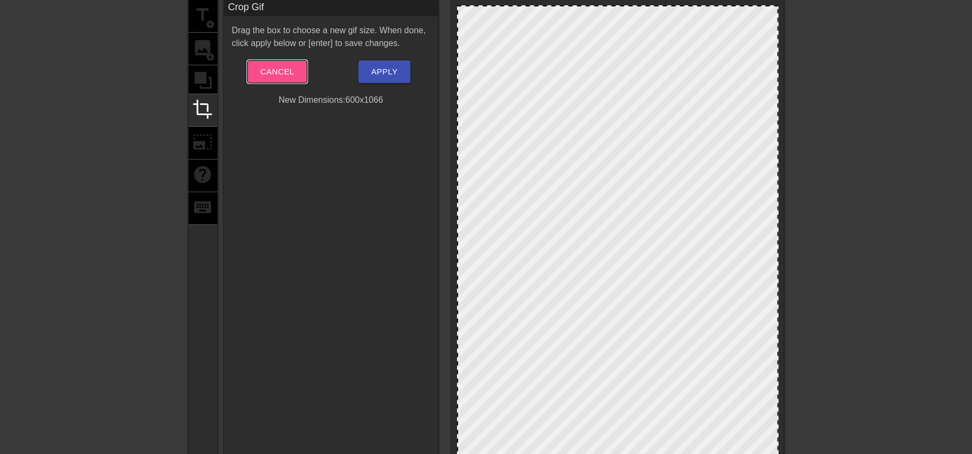
click at [274, 72] on span "Cancel" at bounding box center [277, 72] width 34 height 14
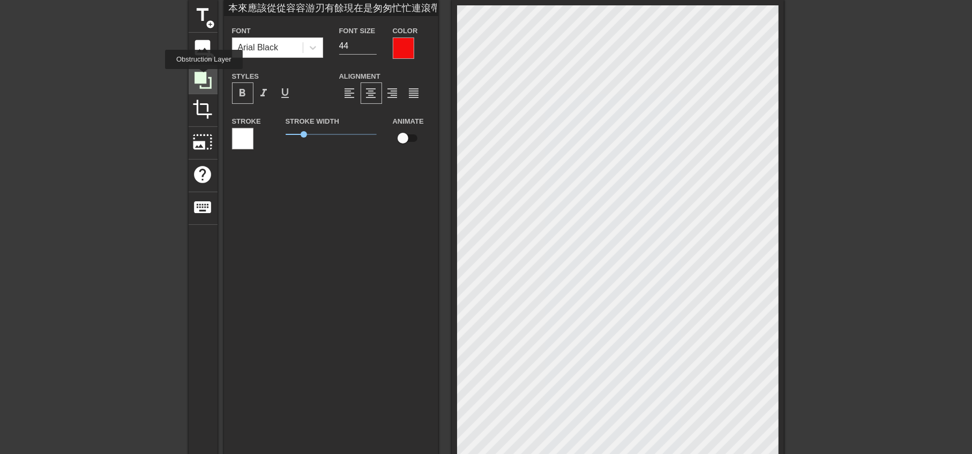
click at [204, 77] on icon at bounding box center [202, 80] width 17 height 17
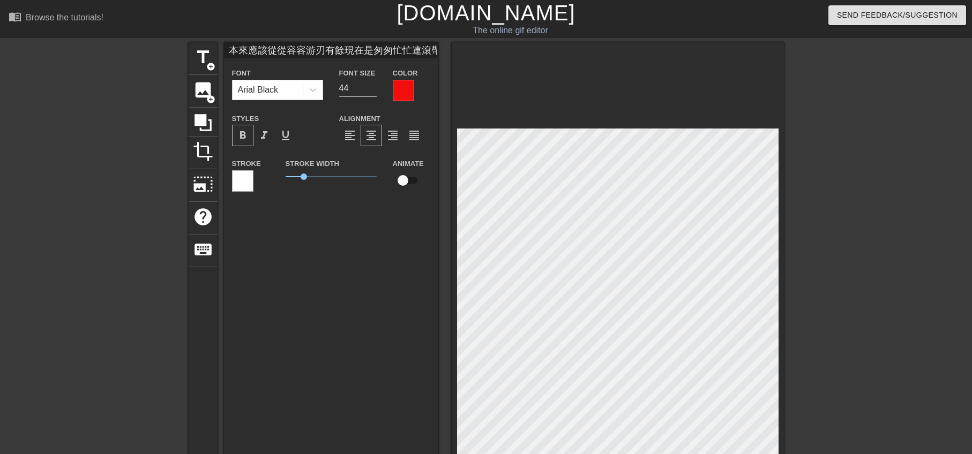
type input "120"
